Goal: Navigation & Orientation: Find specific page/section

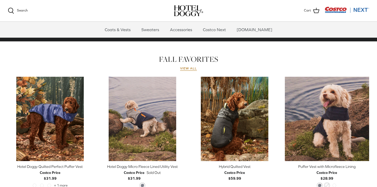
scroll to position [153, 0]
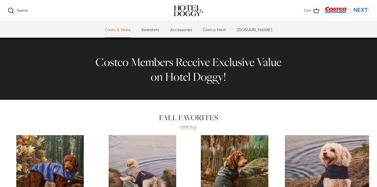
click at [127, 31] on link "Coats & Vests" at bounding box center [117, 30] width 35 height 16
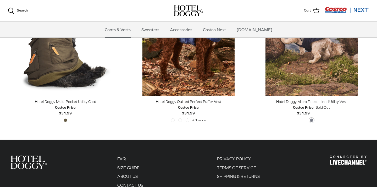
scroll to position [1114, 0]
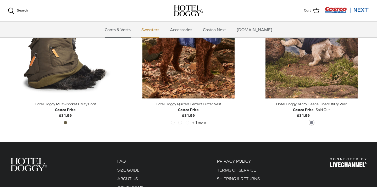
click at [155, 30] on link "Sweaters" at bounding box center [150, 30] width 27 height 16
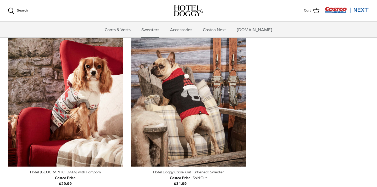
scroll to position [138, 0]
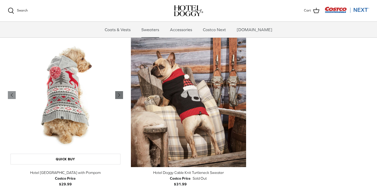
click at [117, 94] on icon "Right" at bounding box center [119, 95] width 6 height 6
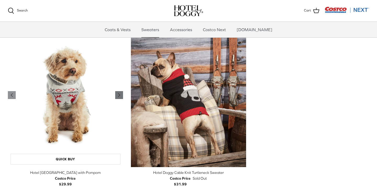
click at [117, 94] on icon "Right" at bounding box center [119, 95] width 6 height 6
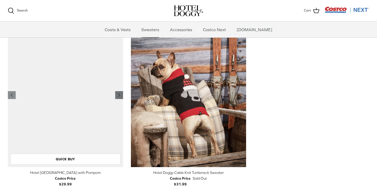
click at [117, 94] on icon "Right" at bounding box center [119, 95] width 6 height 6
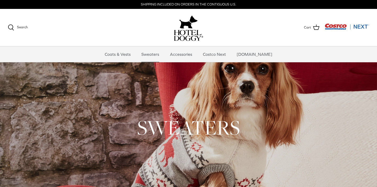
scroll to position [0, 0]
click at [182, 53] on link "Accessories" at bounding box center [181, 54] width 32 height 16
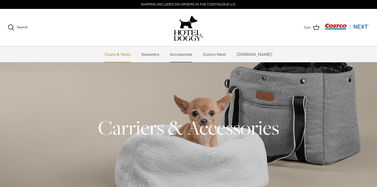
click at [134, 50] on link "Coats & Vests" at bounding box center [117, 54] width 35 height 16
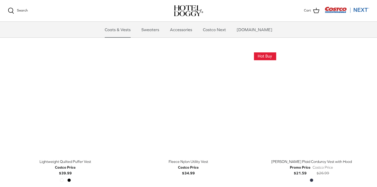
scroll to position [589, 0]
